Goal: Find specific page/section: Find specific page/section

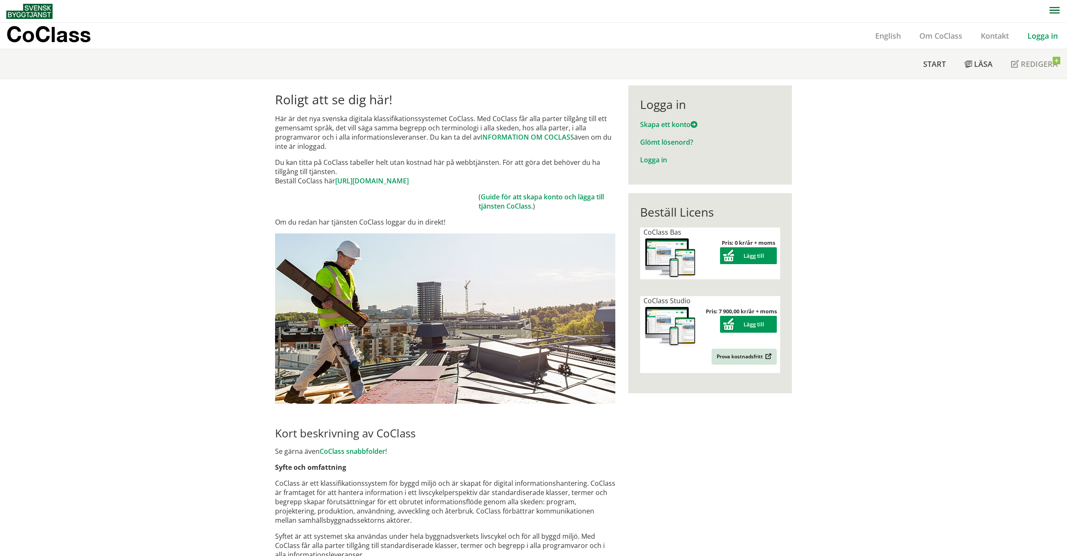
click at [1039, 34] on link "Logga in" at bounding box center [1042, 36] width 49 height 10
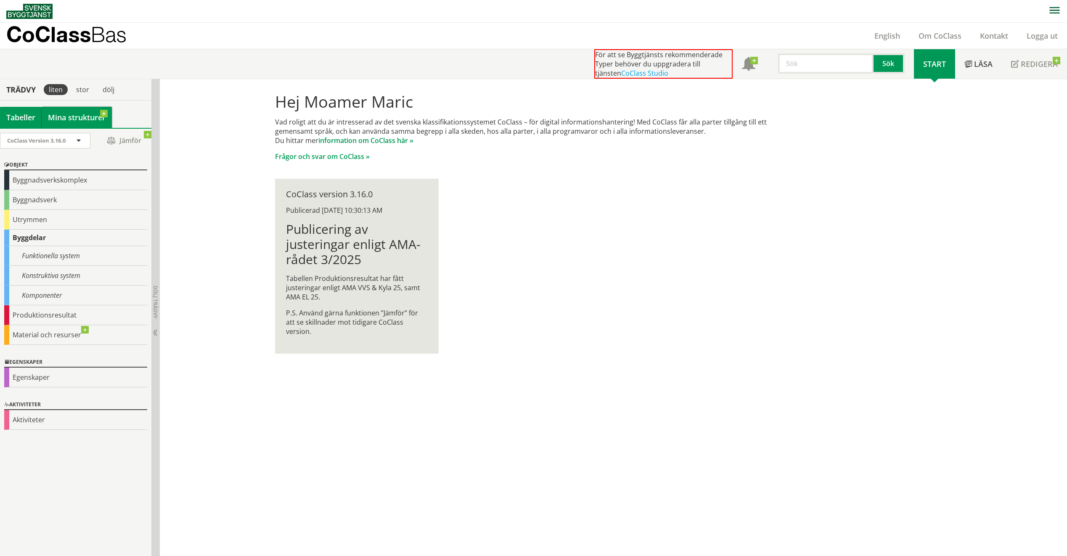
click at [89, 120] on link "Mina strukturer" at bounding box center [77, 117] width 70 height 21
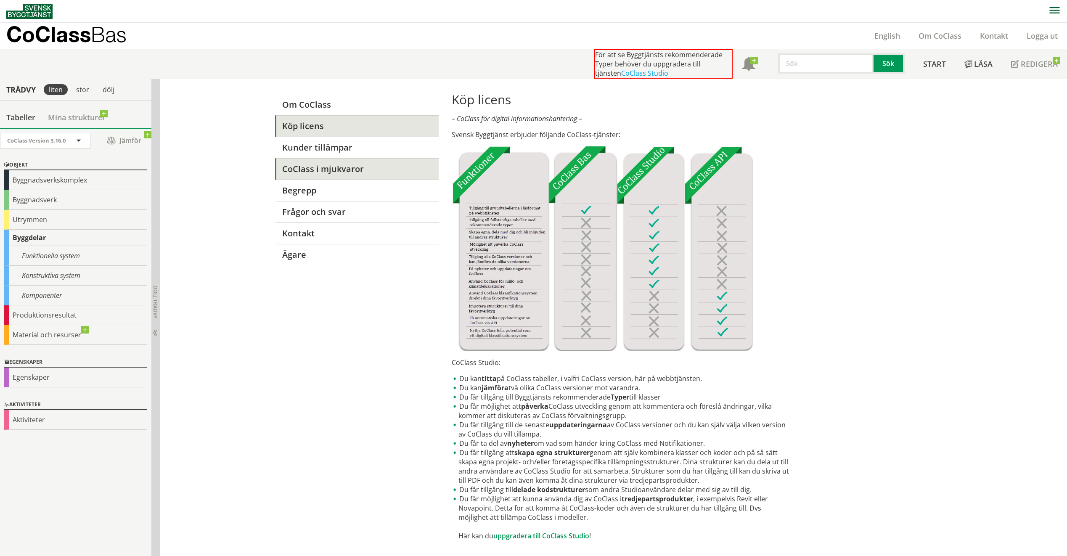
click at [347, 169] on link "CoClass i mjukvaror" at bounding box center [357, 168] width 164 height 21
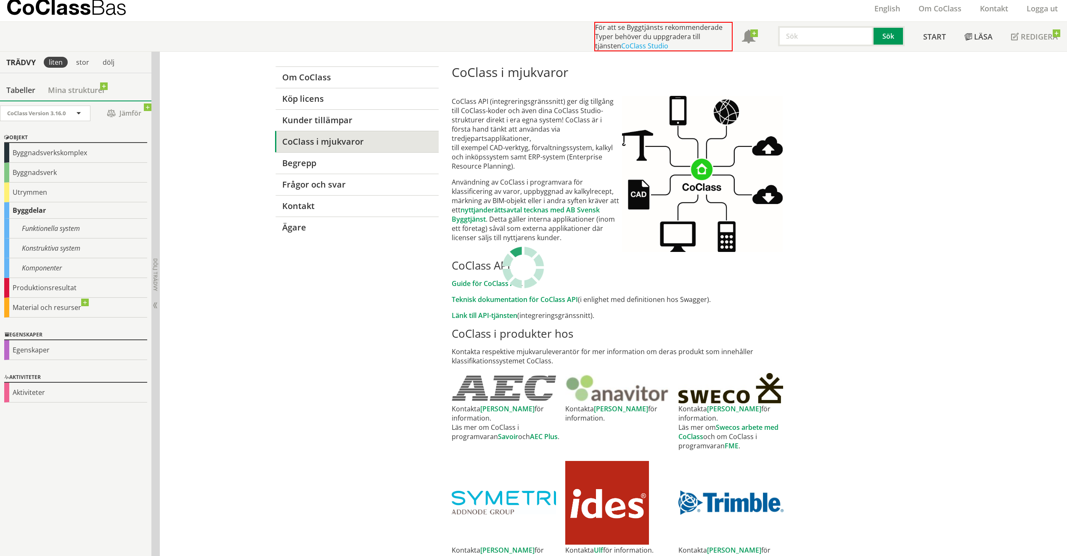
scroll to position [42, 0]
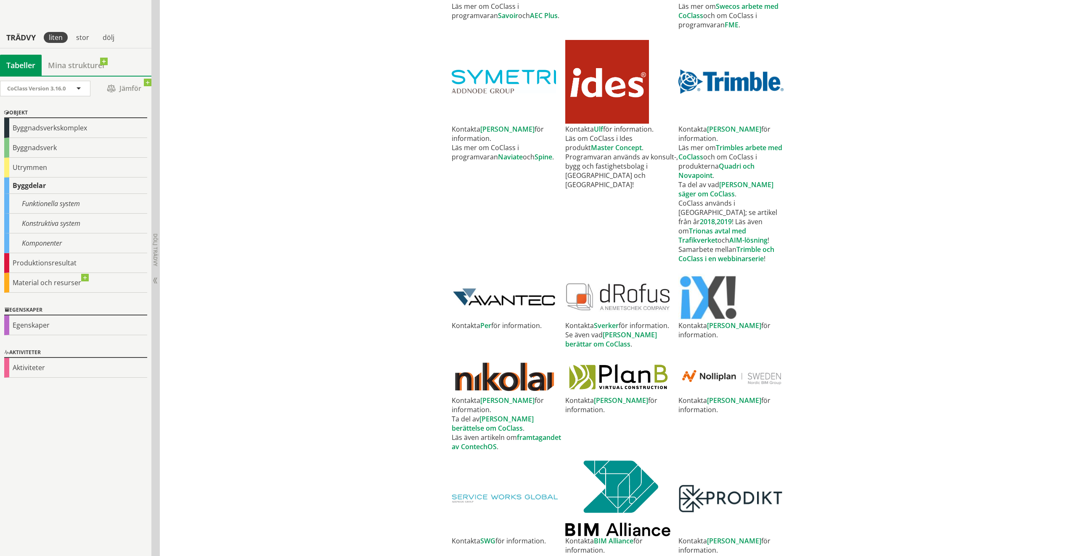
scroll to position [434, 0]
